Goal: Task Accomplishment & Management: Manage account settings

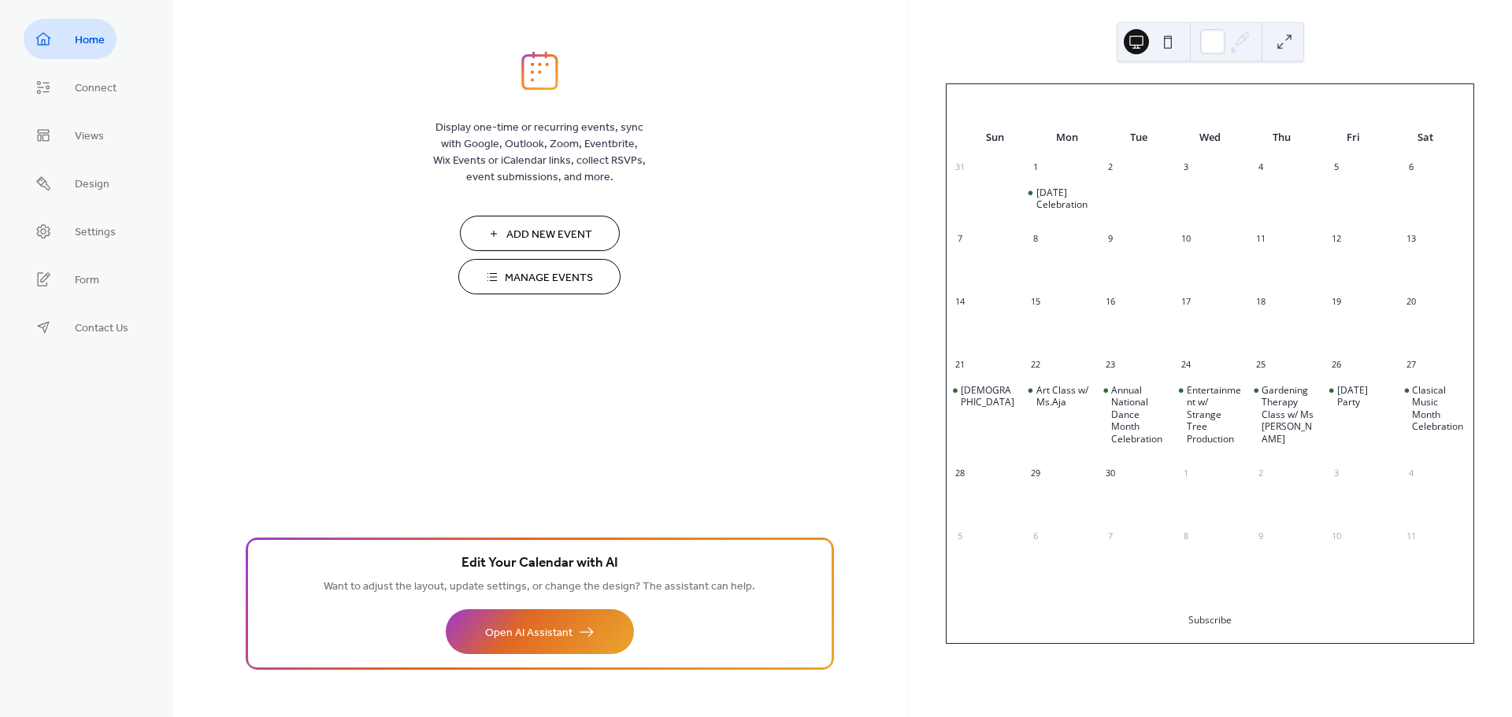
click at [578, 272] on span "Manage Events" at bounding box center [549, 278] width 88 height 17
click at [76, 228] on span "Settings" at bounding box center [95, 232] width 41 height 17
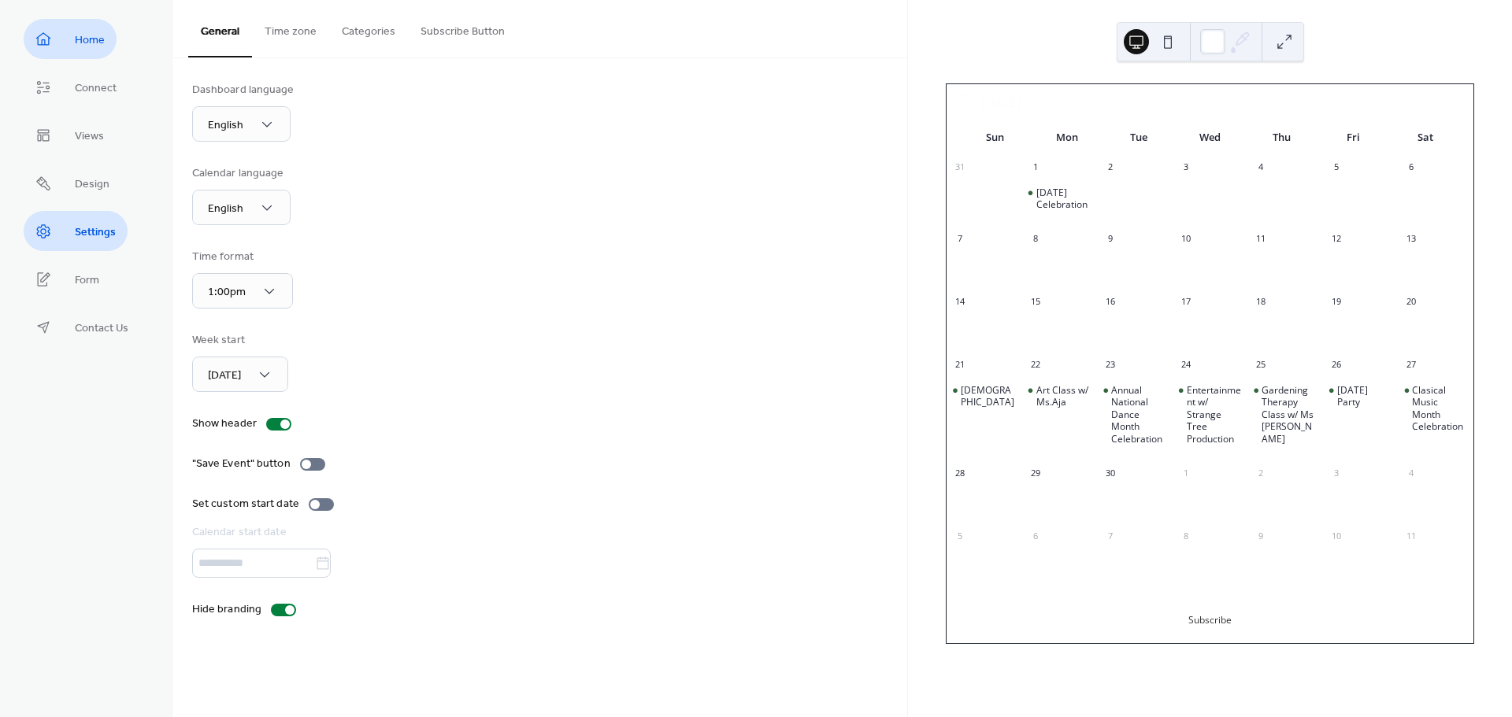
click at [94, 46] on span "Home" at bounding box center [90, 40] width 30 height 17
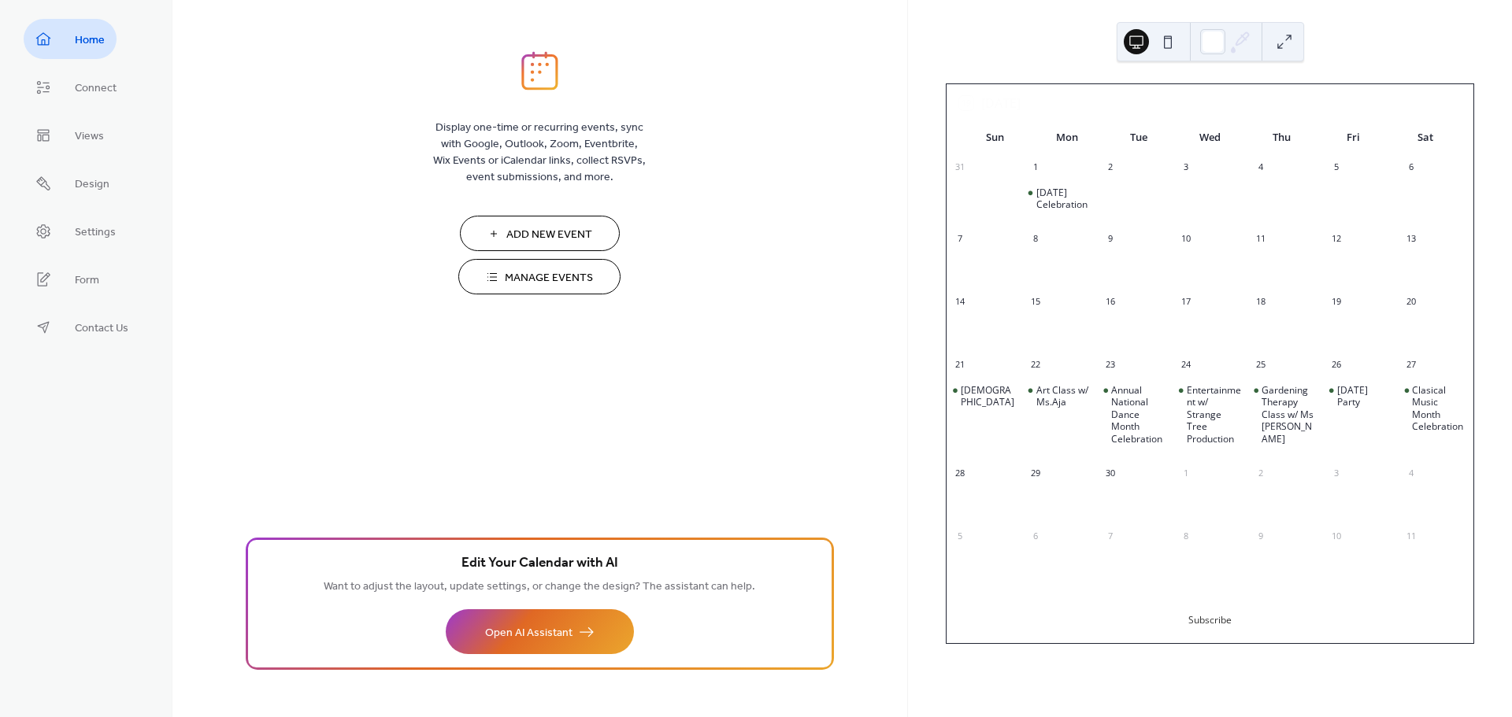
click at [581, 265] on button "Manage Events" at bounding box center [539, 276] width 162 height 35
click at [576, 265] on button "Manage Events" at bounding box center [539, 276] width 162 height 35
click at [87, 236] on span "Settings" at bounding box center [95, 232] width 41 height 17
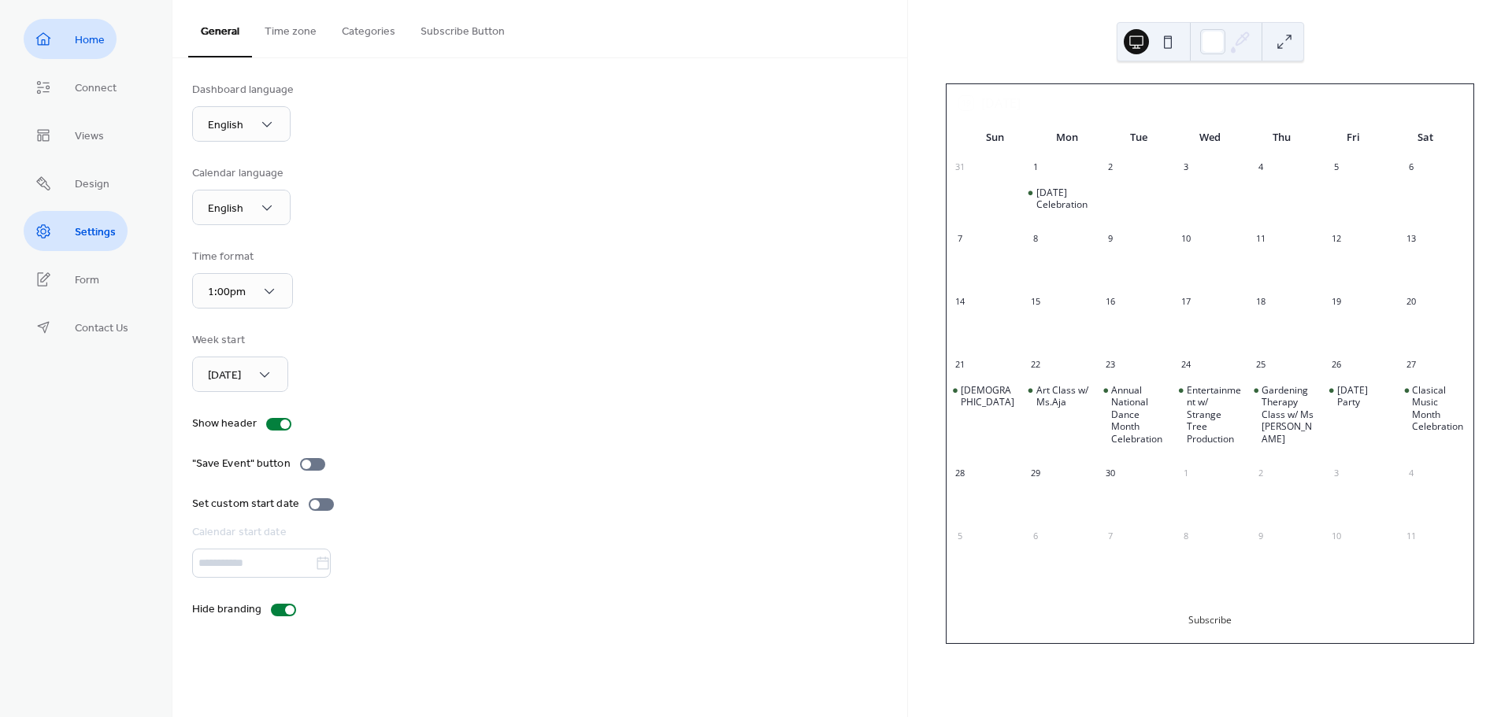
click at [83, 32] on span "Home" at bounding box center [90, 40] width 30 height 17
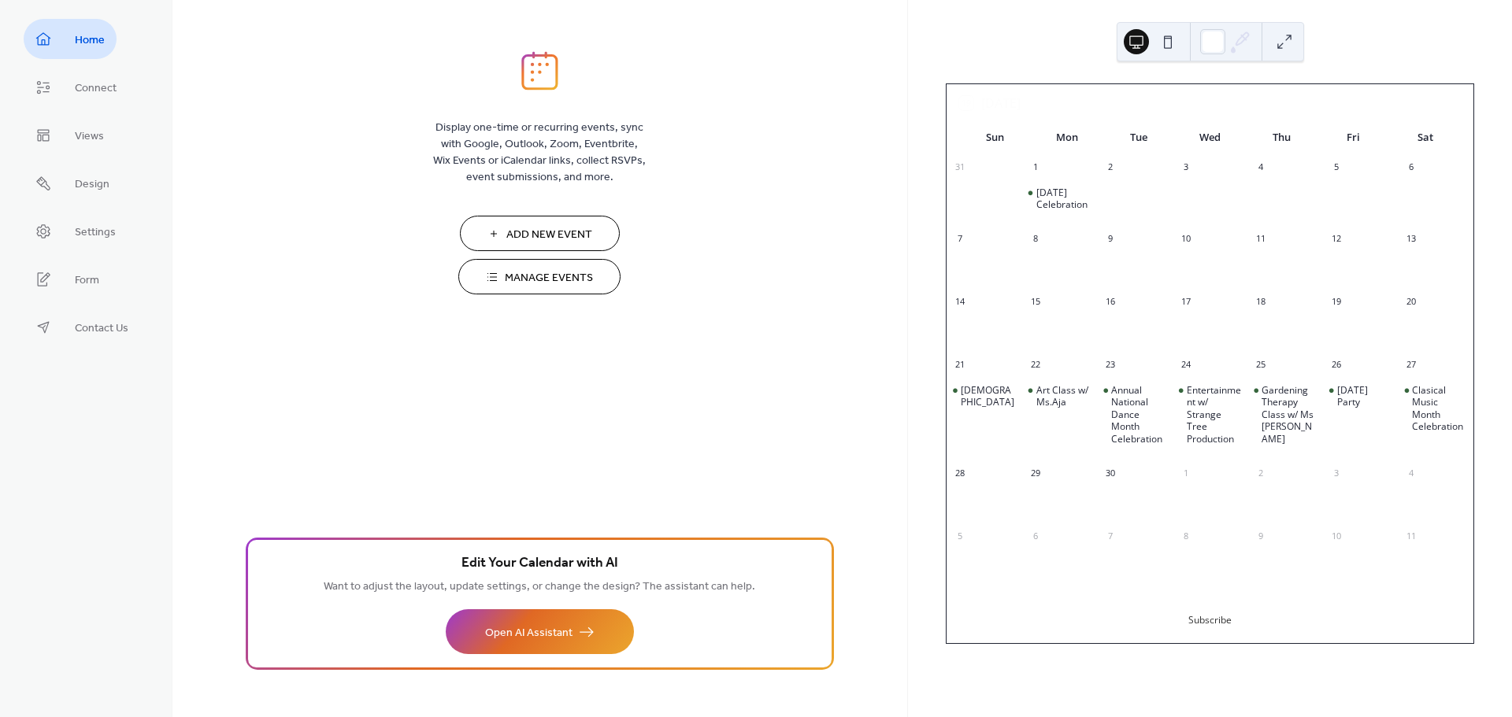
click at [527, 222] on button "Add New Event" at bounding box center [540, 233] width 160 height 35
